Goal: Transaction & Acquisition: Purchase product/service

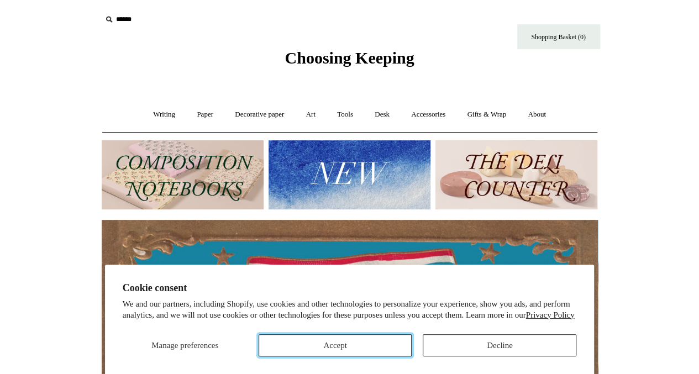
drag, startPoint x: 292, startPoint y: 345, endPoint x: 375, endPoint y: 358, distance: 83.2
click at [292, 345] on button "Accept" at bounding box center [336, 345] width 154 height 22
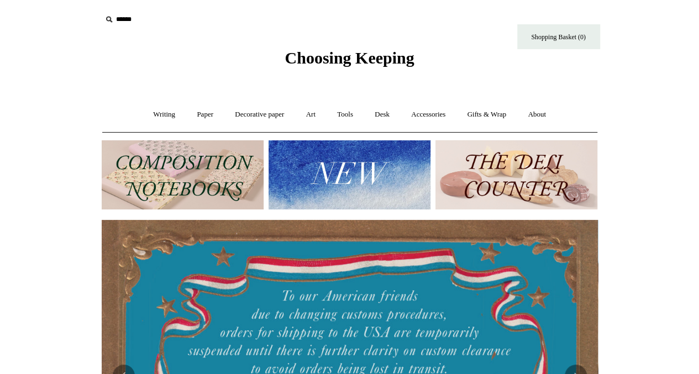
scroll to position [0, 1001]
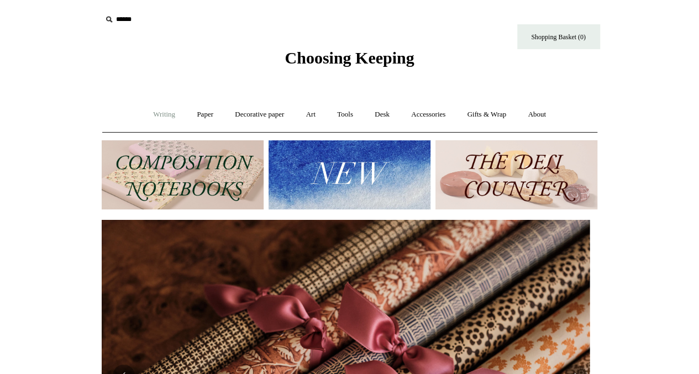
click at [169, 115] on link "Writing +" at bounding box center [164, 114] width 42 height 29
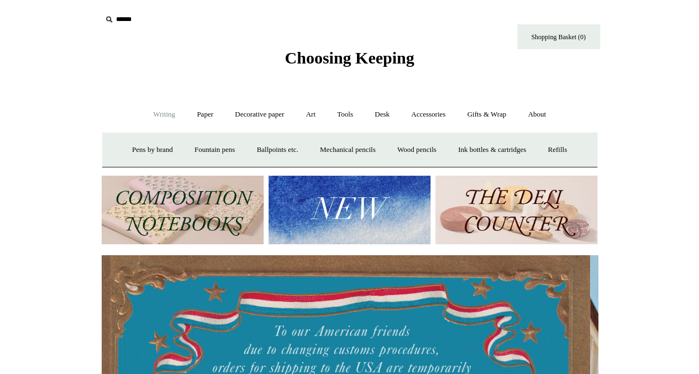
scroll to position [0, 0]
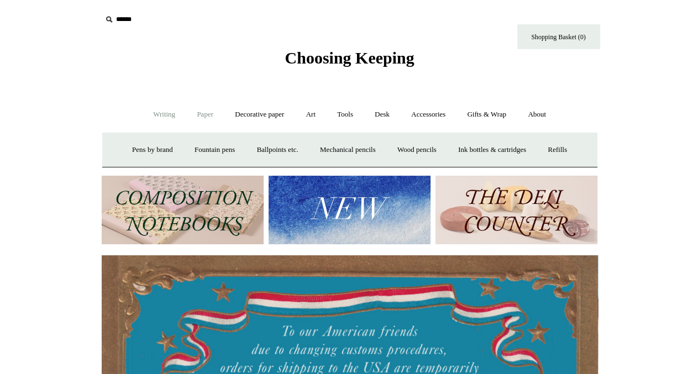
click at [207, 124] on link "Paper +" at bounding box center [205, 114] width 36 height 29
click at [192, 153] on link "Notebooks +" at bounding box center [195, 149] width 51 height 29
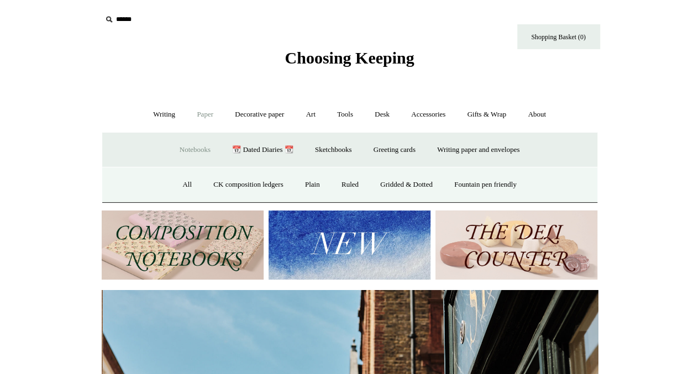
scroll to position [0, 496]
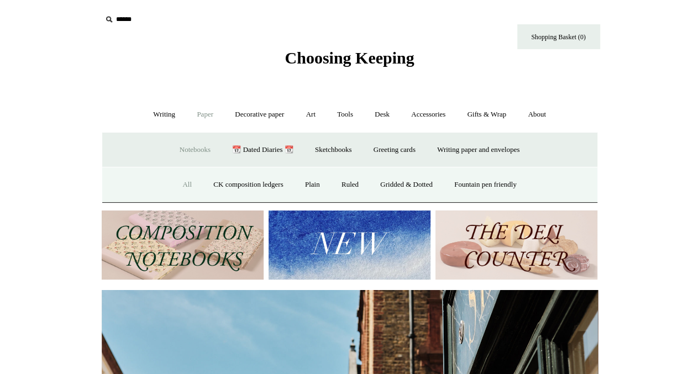
click at [176, 190] on link "All" at bounding box center [186, 184] width 29 height 29
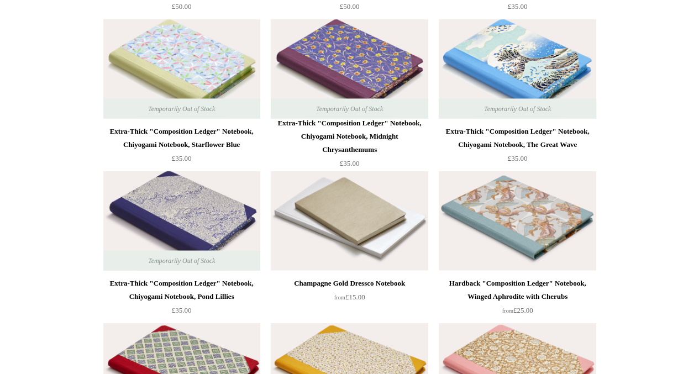
scroll to position [7792, 0]
